Goal: Task Accomplishment & Management: Complete application form

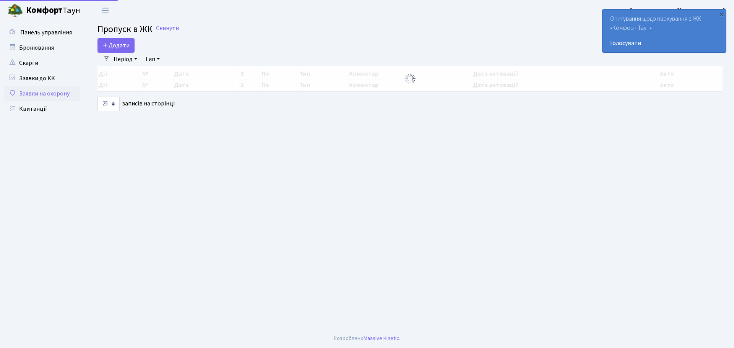
select select "25"
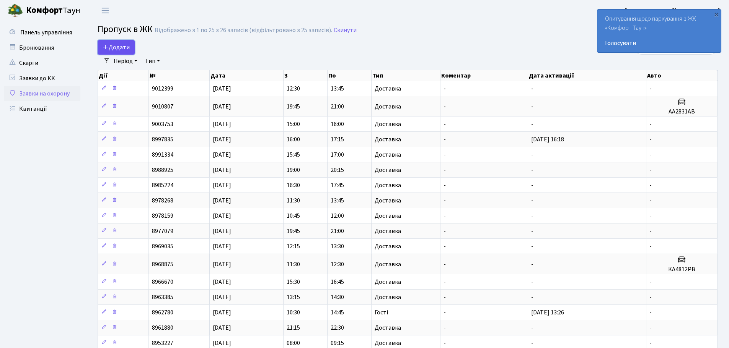
click at [119, 50] on span "Додати" at bounding box center [116, 47] width 27 height 8
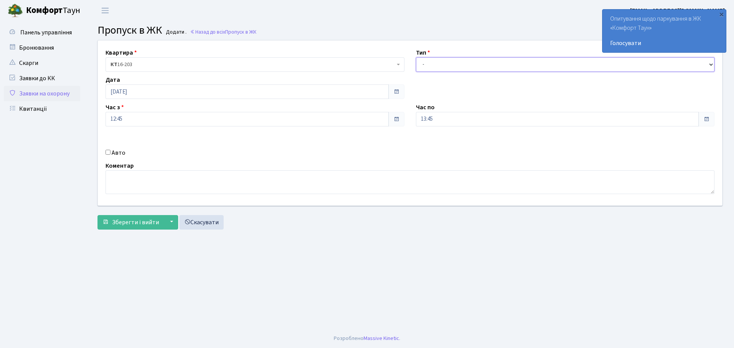
drag, startPoint x: 431, startPoint y: 63, endPoint x: 431, endPoint y: 69, distance: 6.1
click at [431, 63] on select "- Доставка Таксі Гості Сервіс" at bounding box center [565, 64] width 299 height 15
select select "1"
click at [416, 57] on select "- Доставка Таксі Гості Сервіс" at bounding box center [565, 64] width 299 height 15
click at [119, 221] on span "Зберегти і вийти" at bounding box center [135, 222] width 47 height 8
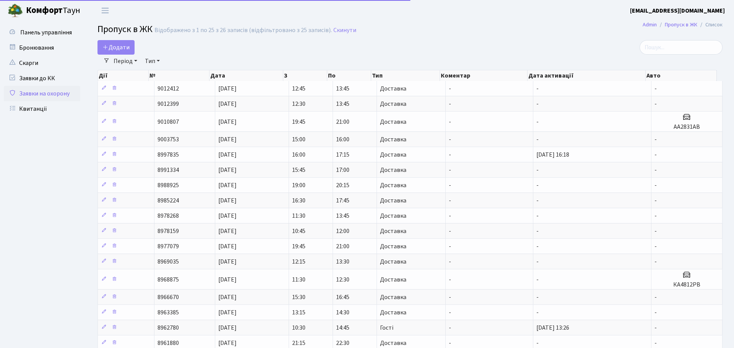
select select "25"
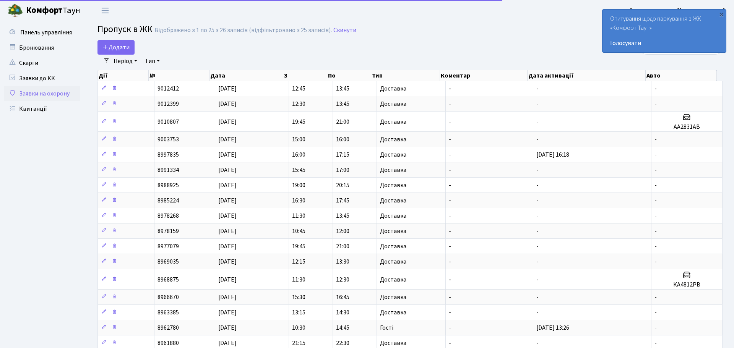
select select "25"
